Goal: Information Seeking & Learning: Check status

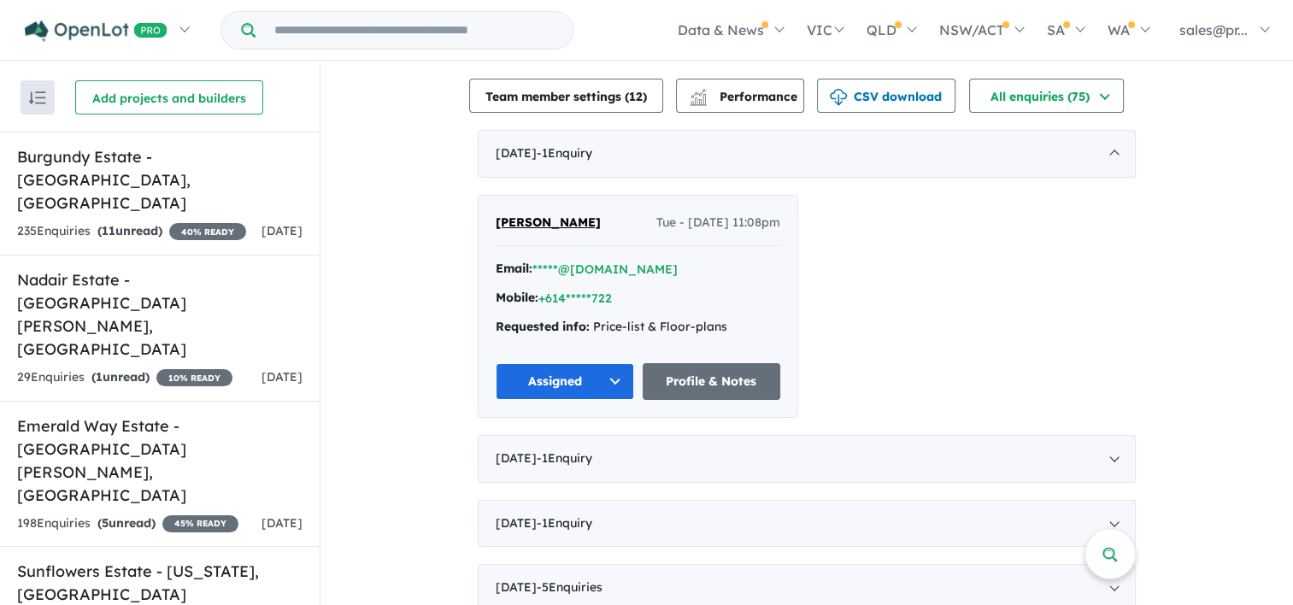
scroll to position [597, 0]
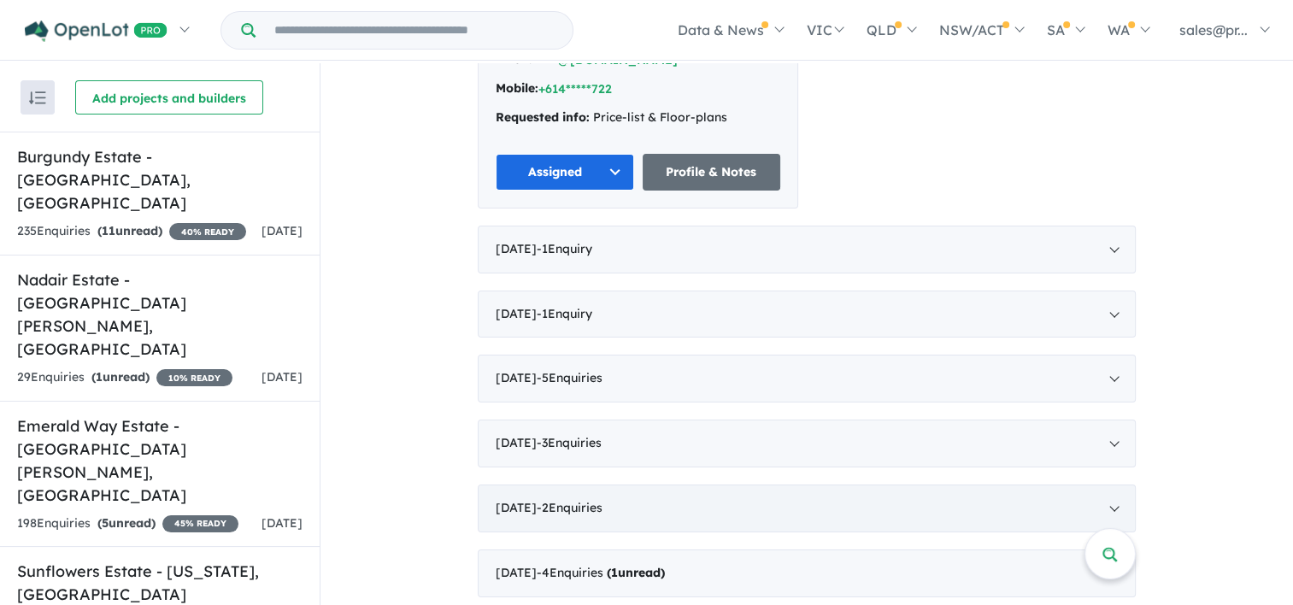
scroll to position [598, 0]
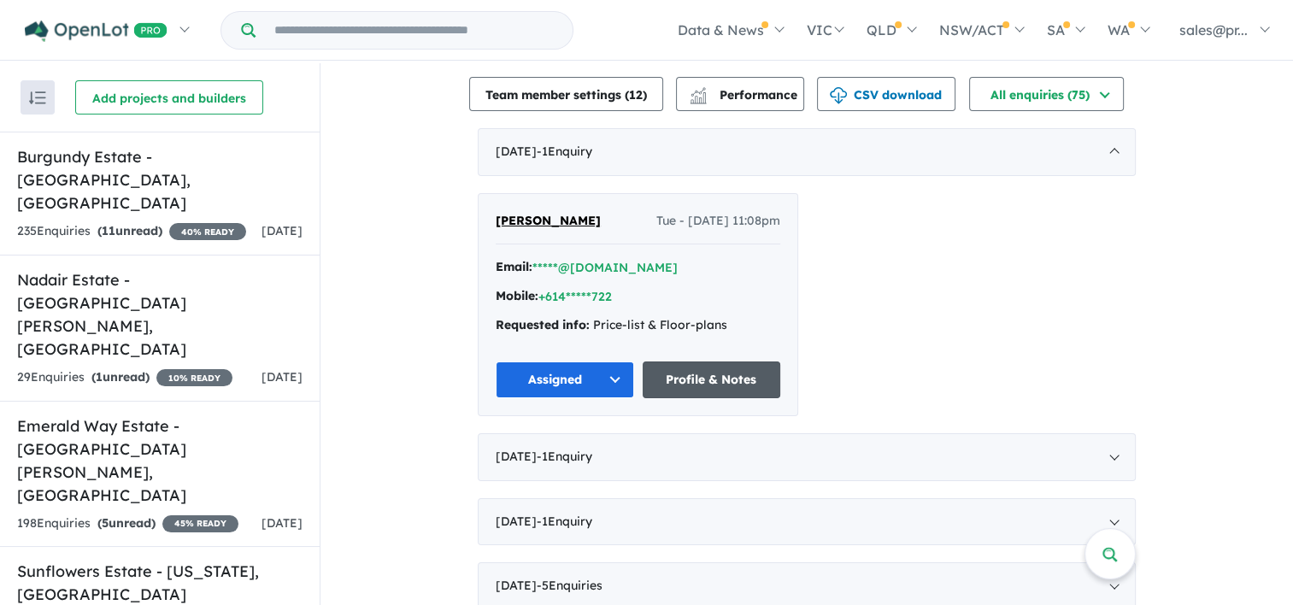
click at [766, 361] on link "Profile & Notes" at bounding box center [712, 379] width 138 height 37
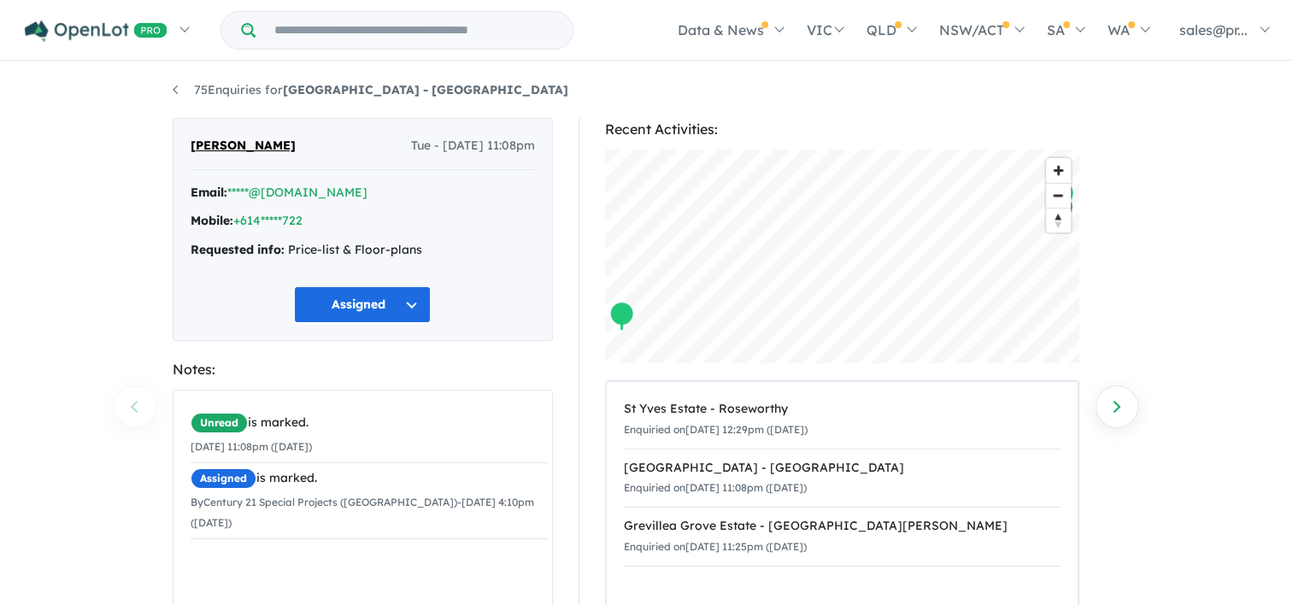
click at [327, 429] on div "Unread is marked." at bounding box center [369, 423] width 357 height 21
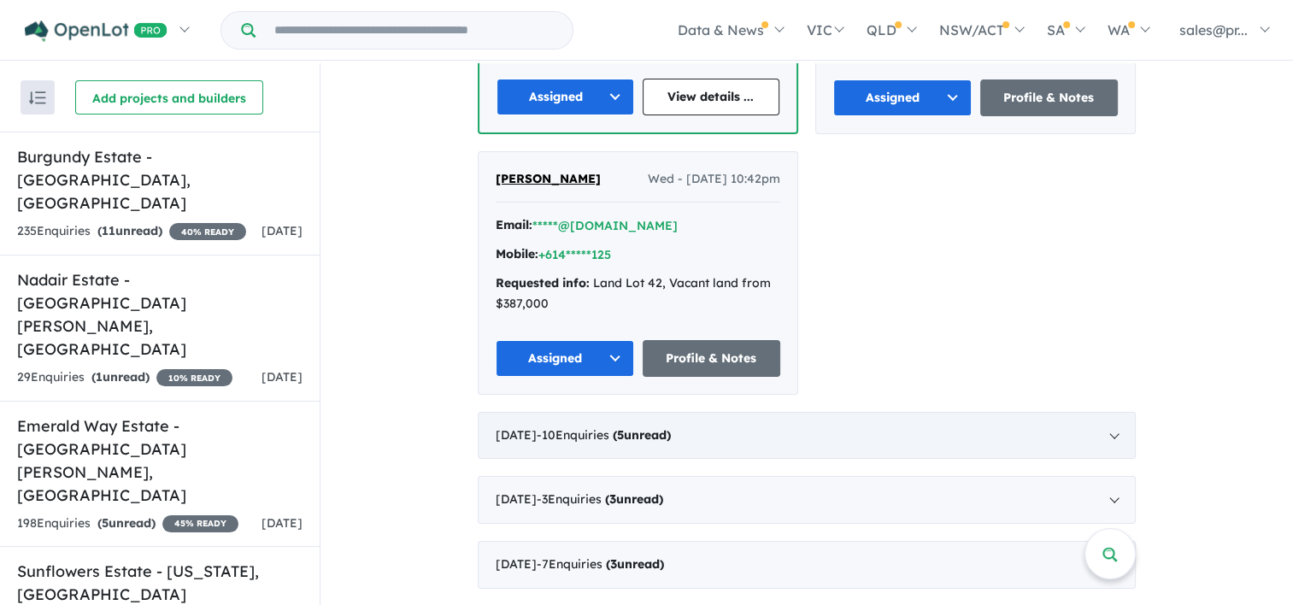
scroll to position [940, 0]
click at [1060, 423] on div "September 2025 - 10 Enquir ies ( 5 unread)" at bounding box center [807, 436] width 658 height 48
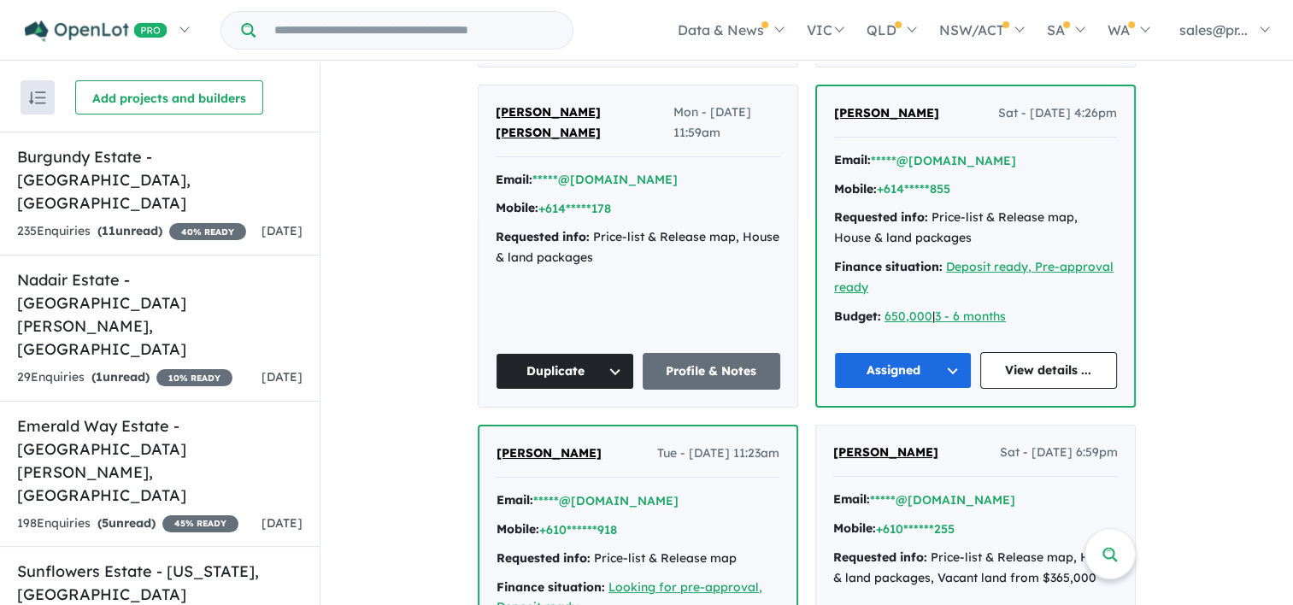
scroll to position [991, 0]
click at [602, 200] on button "+614*****178" at bounding box center [574, 209] width 73 height 18
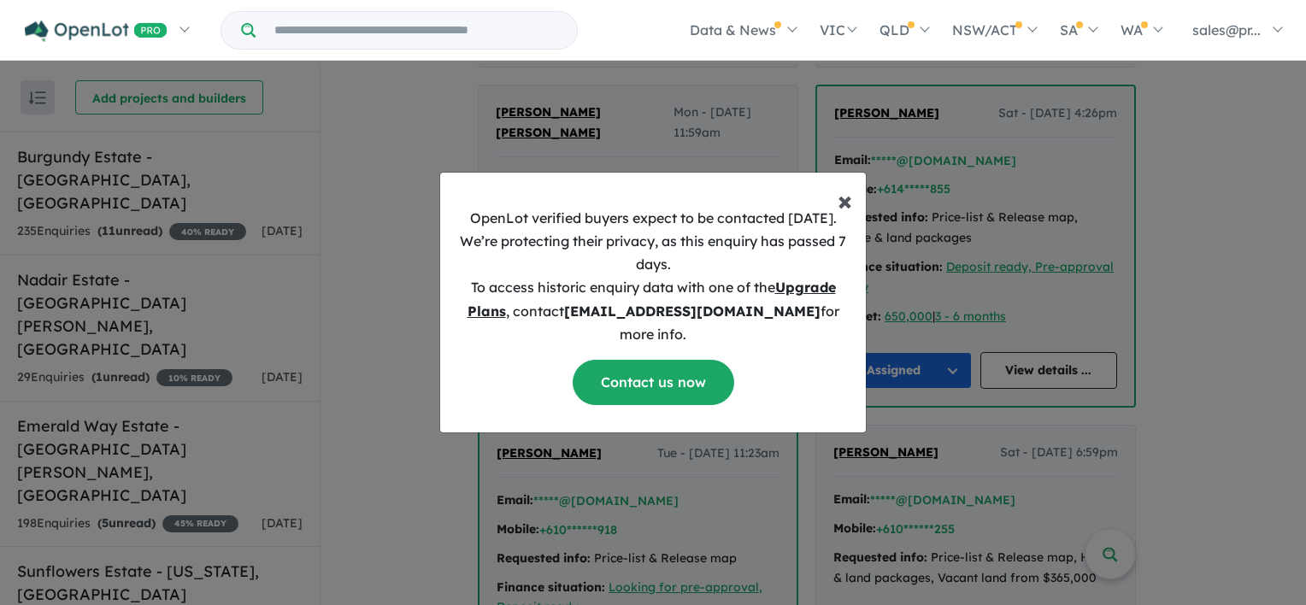
click at [842, 208] on span "×" at bounding box center [844, 200] width 15 height 34
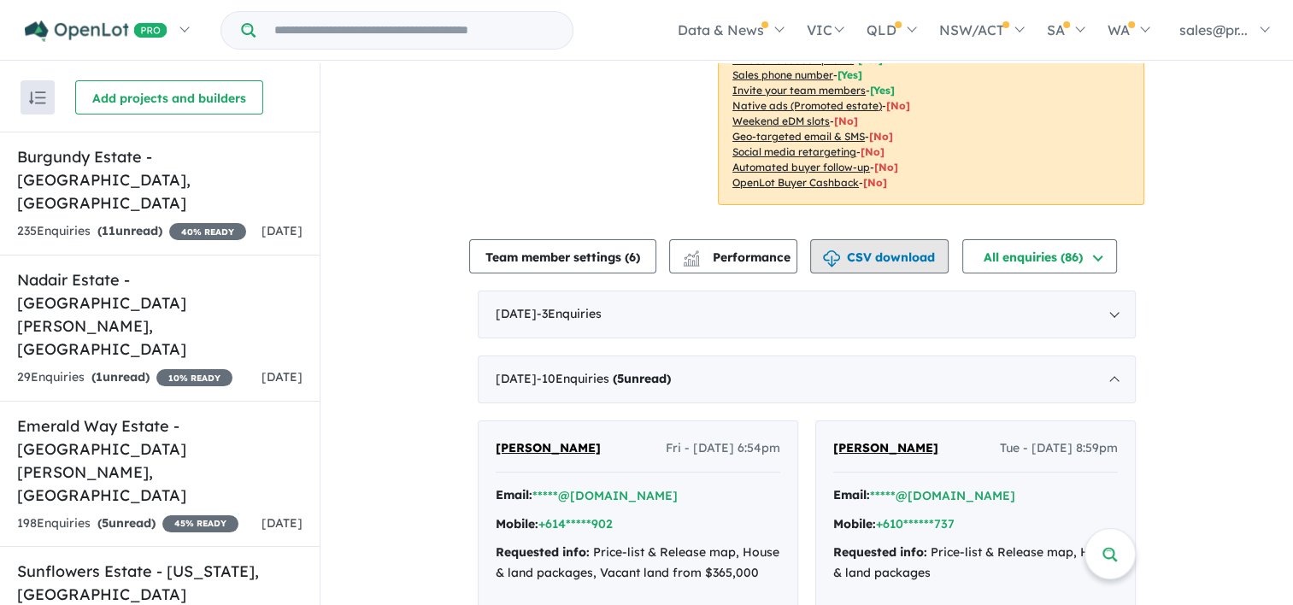
scroll to position [394, 0]
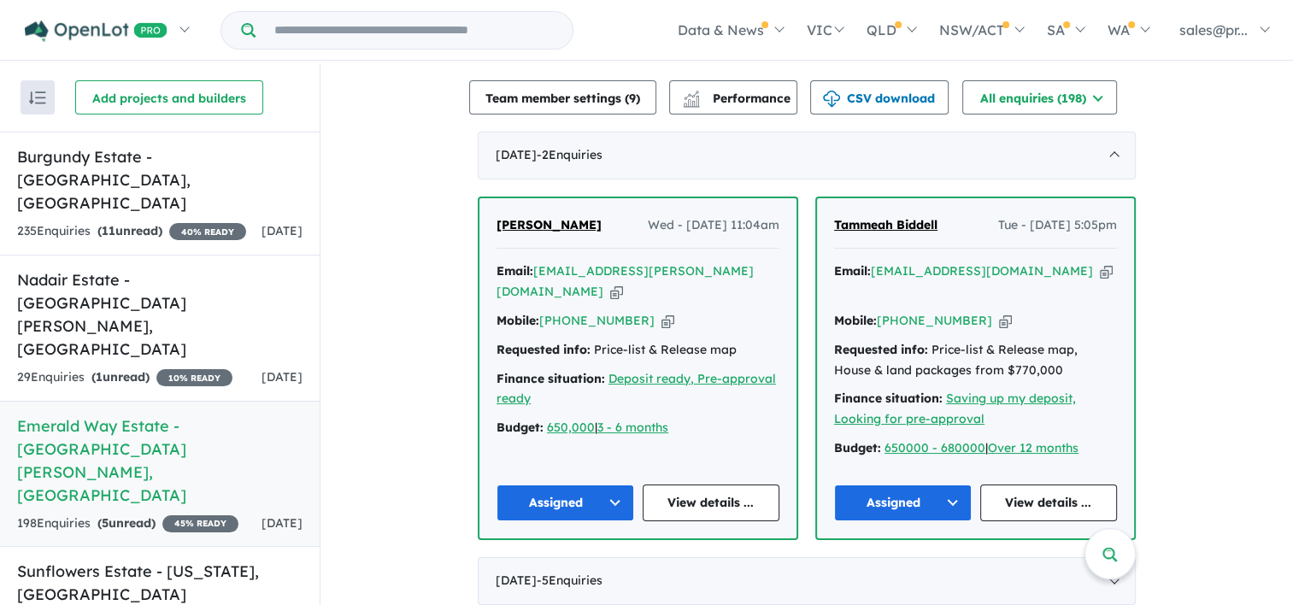
scroll to position [597, 0]
